Goal: Task Accomplishment & Management: Manage account settings

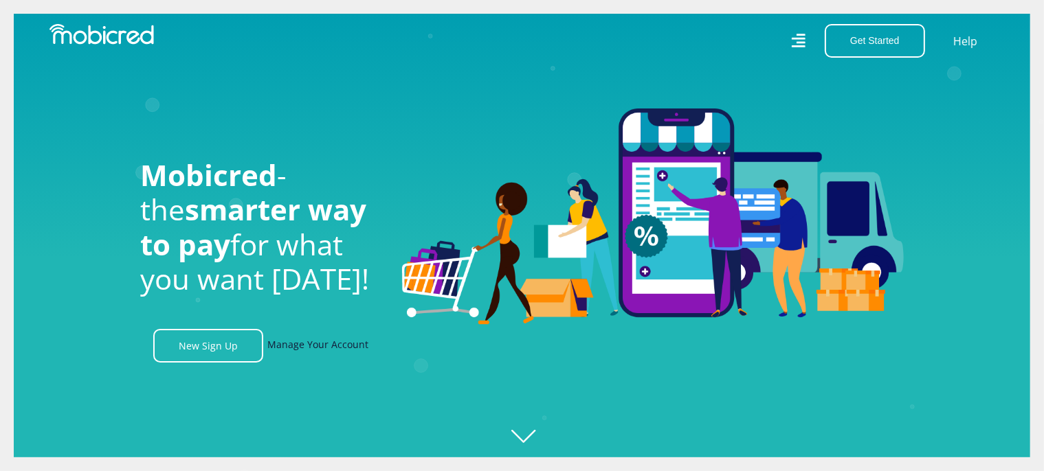
click at [313, 348] on link "Manage Your Account" at bounding box center [317, 346] width 101 height 34
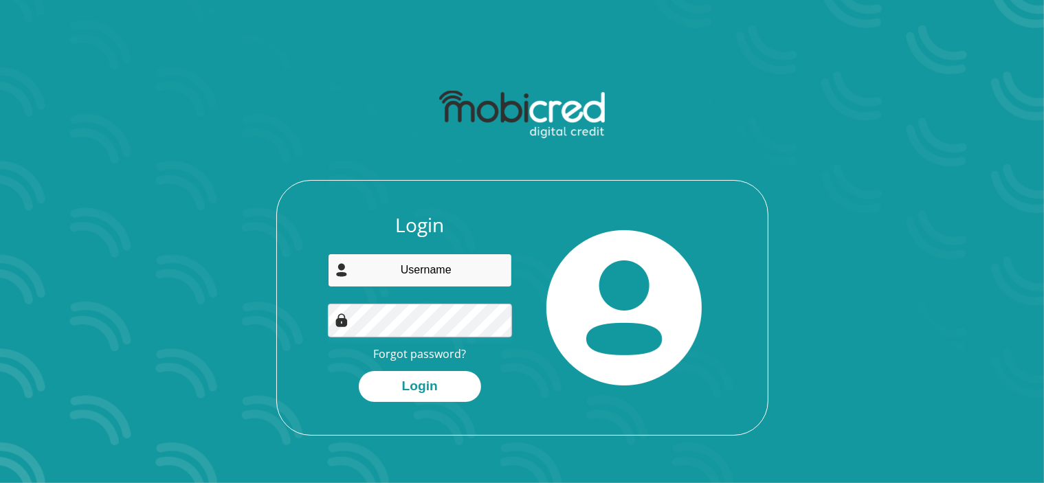
click at [481, 277] on input "email" at bounding box center [420, 271] width 184 height 34
type input "ntandoquincy@gmail.com"
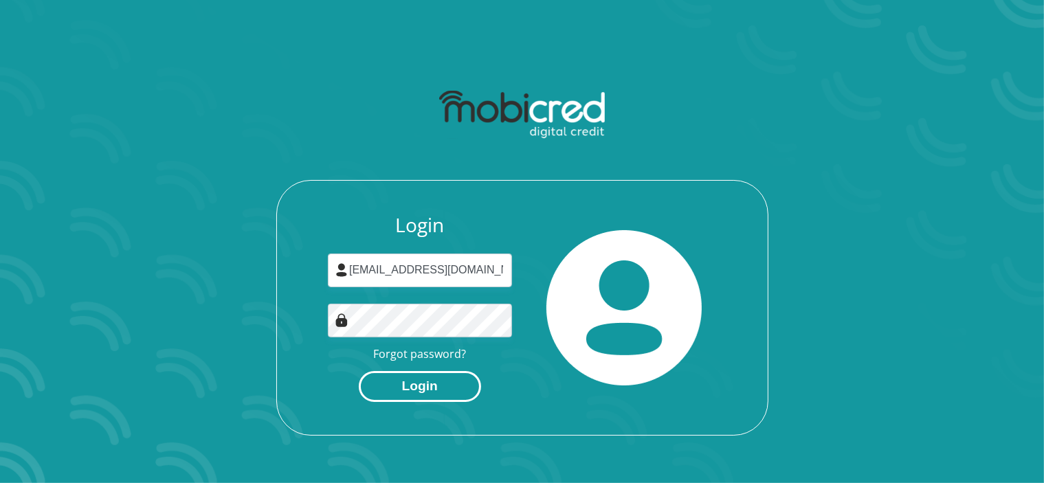
click at [420, 381] on button "Login" at bounding box center [420, 386] width 122 height 31
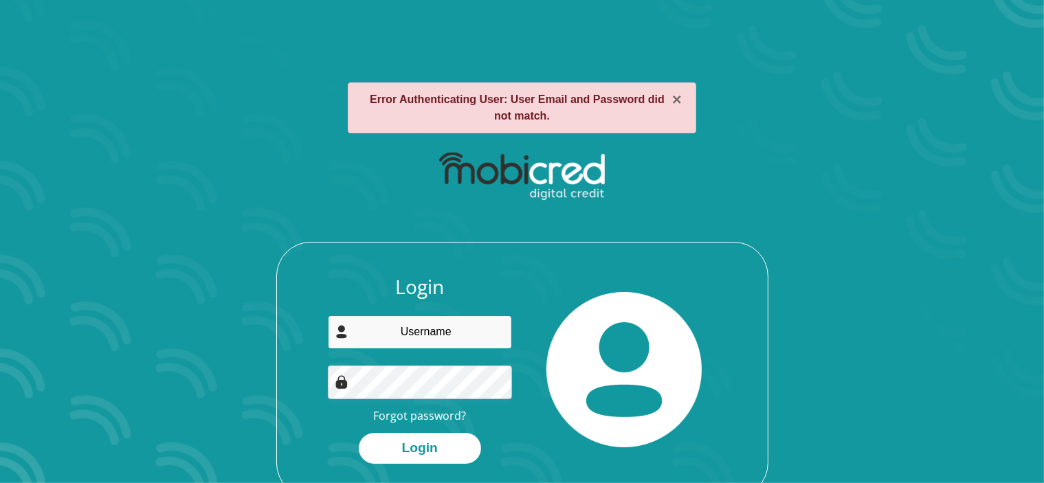
click at [415, 348] on input "email" at bounding box center [420, 332] width 184 height 34
type input "ntandoquincy@gmail.com"
